Goal: Task Accomplishment & Management: Manage account settings

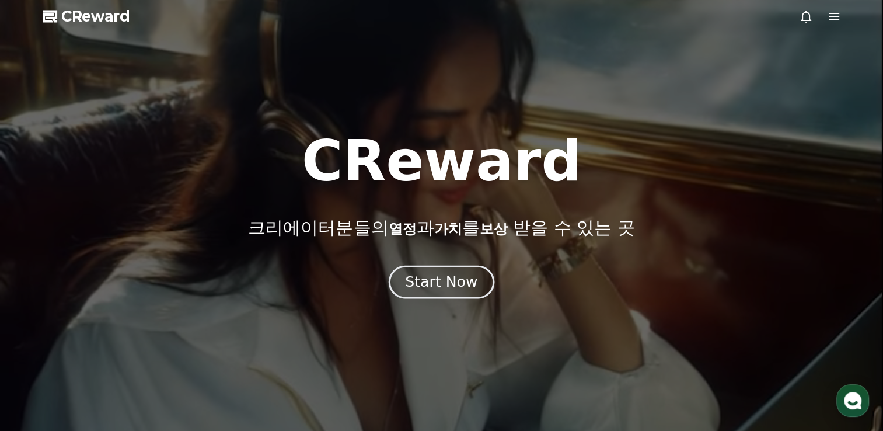
drag, startPoint x: 0, startPoint y: 0, endPoint x: 441, endPoint y: 280, distance: 522.4
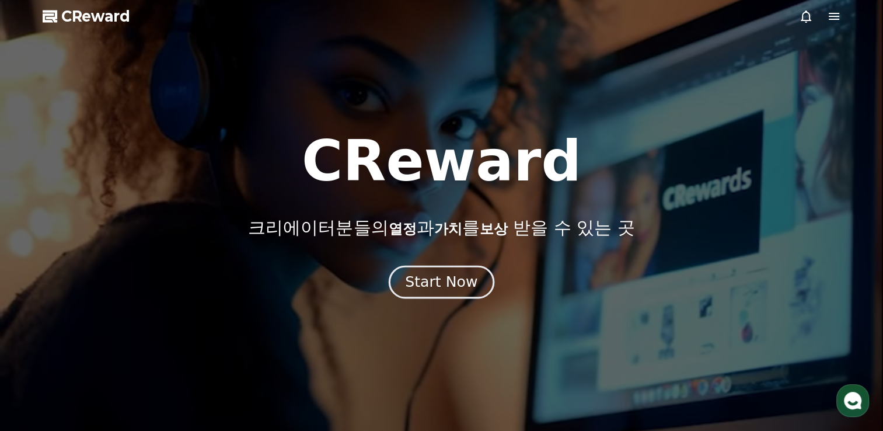
click at [441, 280] on div "Start Now" at bounding box center [441, 282] width 72 height 20
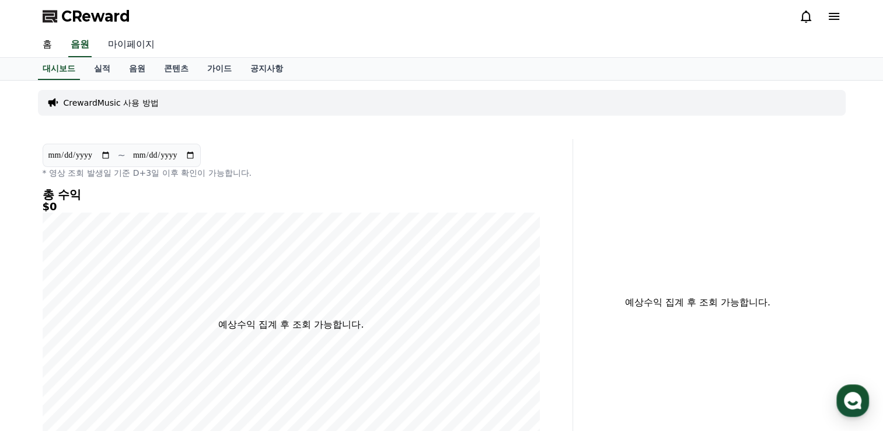
click at [135, 45] on link "마이페이지" at bounding box center [131, 45] width 65 height 25
select select "**********"
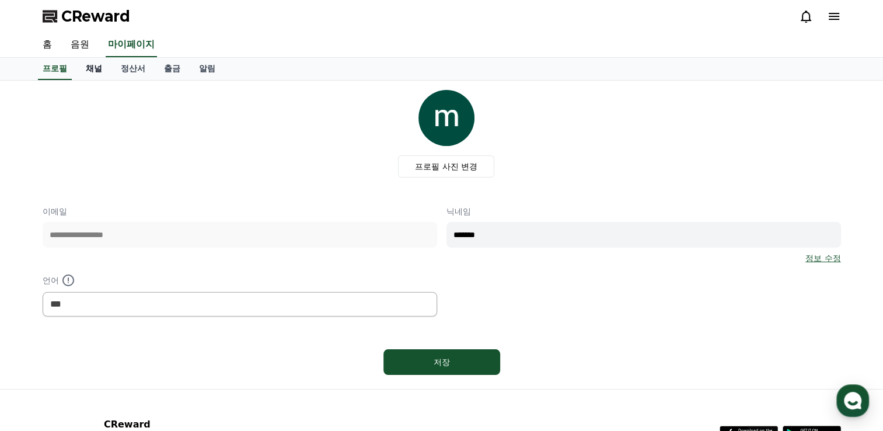
click at [96, 65] on link "채널" at bounding box center [93, 69] width 35 height 22
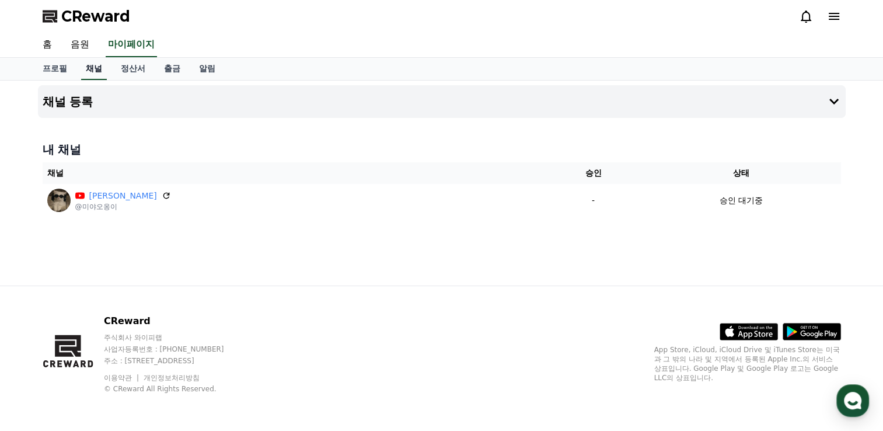
click at [96, 65] on link "채널" at bounding box center [94, 69] width 26 height 22
